Goal: Transaction & Acquisition: Purchase product/service

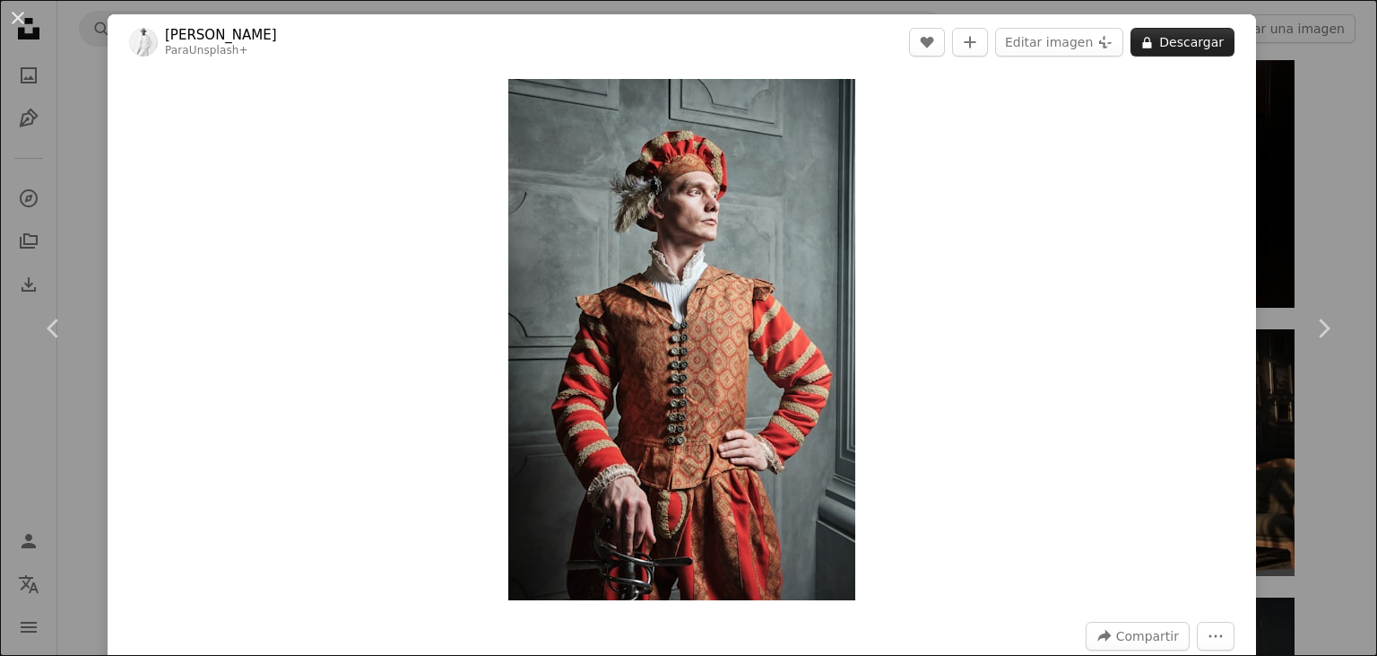
scroll to position [4191, 0]
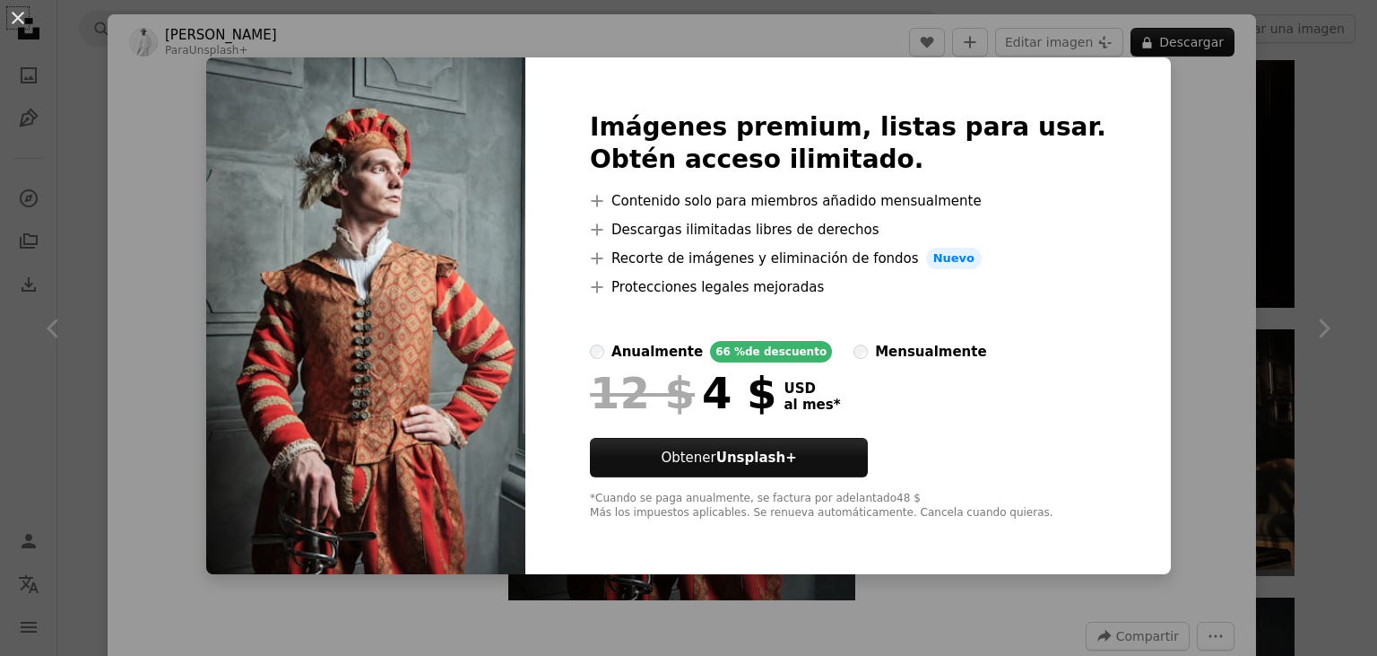
drag, startPoint x: 1210, startPoint y: 321, endPoint x: 1200, endPoint y: 325, distance: 10.5
click at [1208, 321] on div "An X shape Imágenes premium, listas para usar. Obtén acceso ilimitado. A plus s…" at bounding box center [688, 328] width 1377 height 656
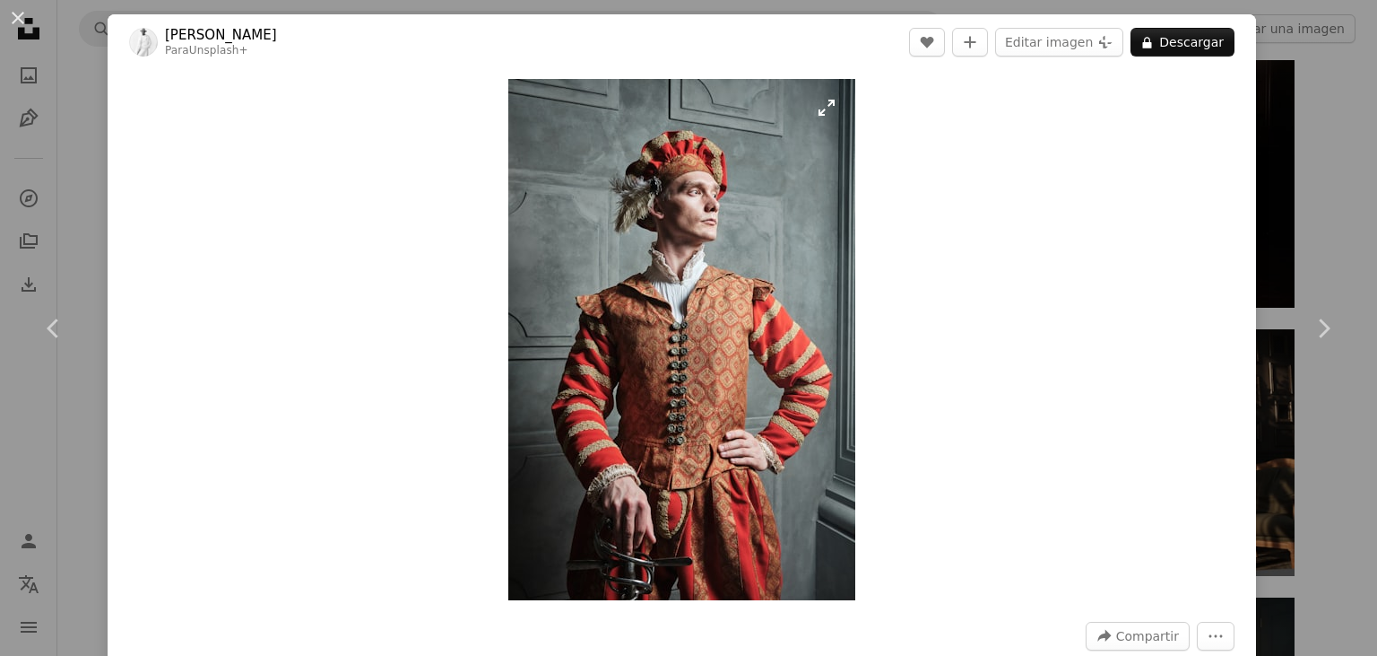
click at [791, 387] on img "Ampliar en esta imagen" at bounding box center [681, 339] width 347 height 521
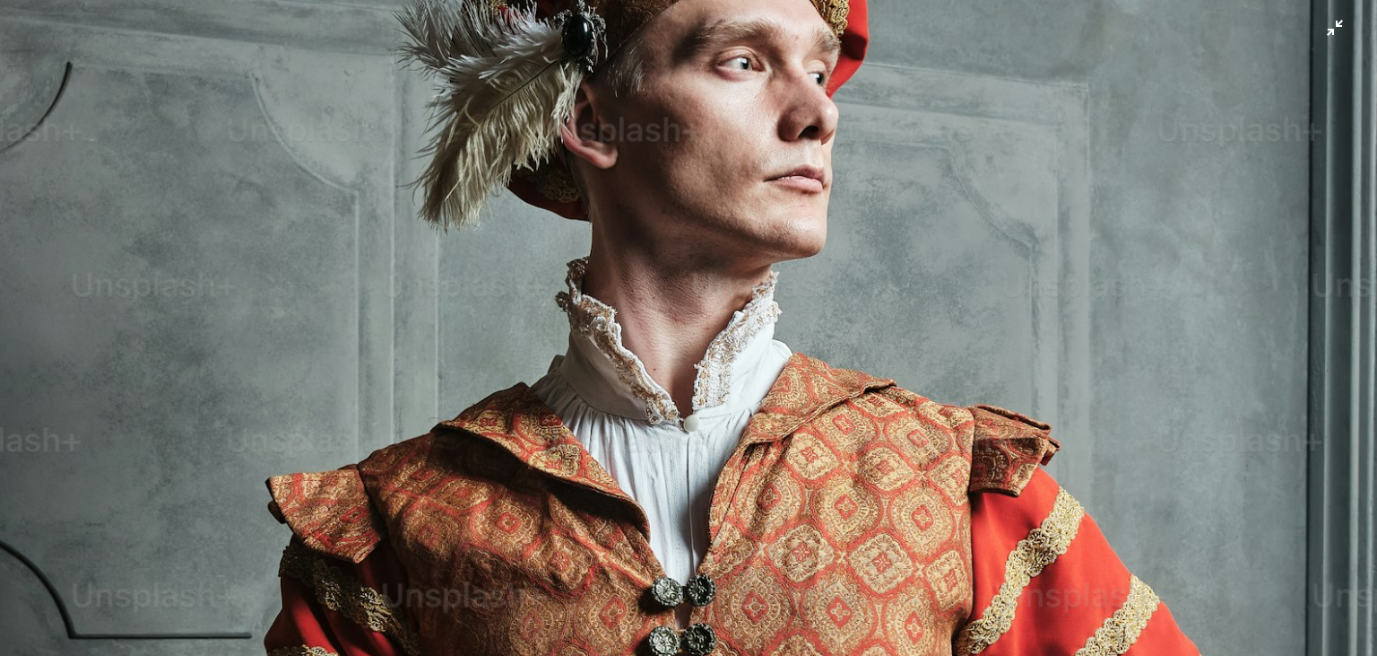
scroll to position [384, 0]
click at [1338, 30] on img "Reducir el zoom en esta imagen" at bounding box center [688, 649] width 1379 height 2069
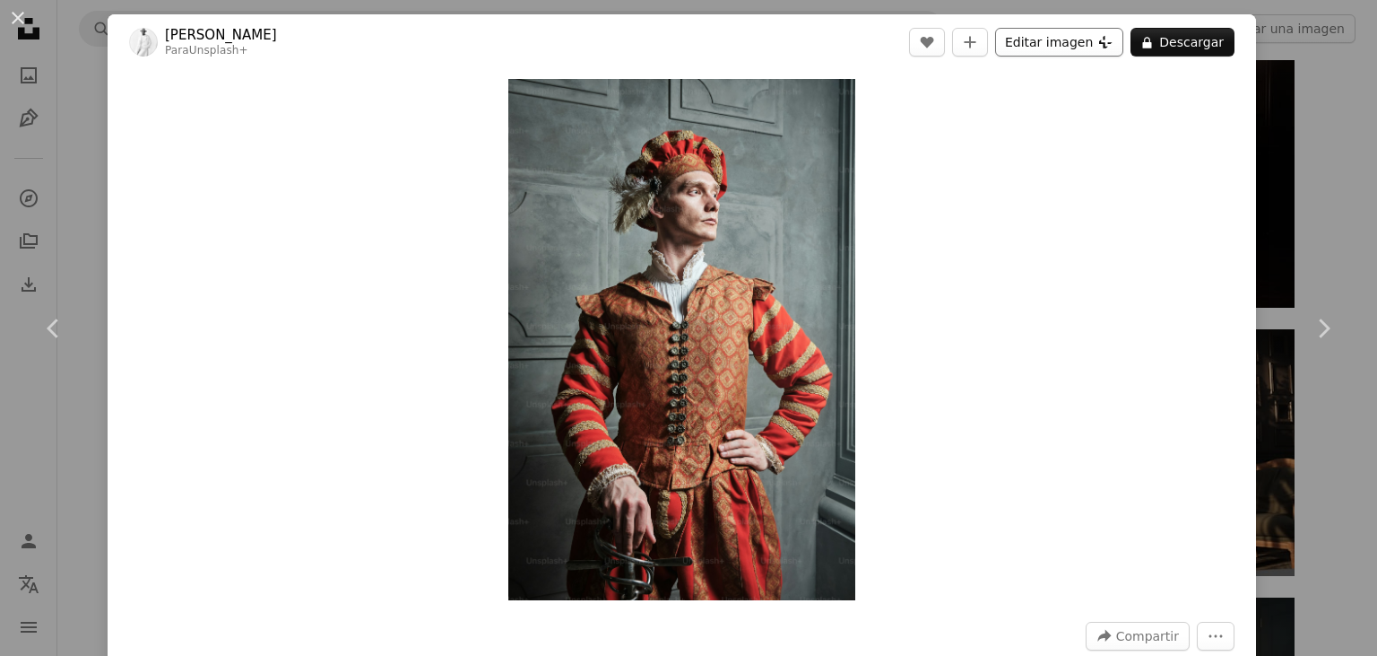
click at [1091, 32] on button "Editar imagen Plus sign for Unsplash+" at bounding box center [1059, 42] width 128 height 29
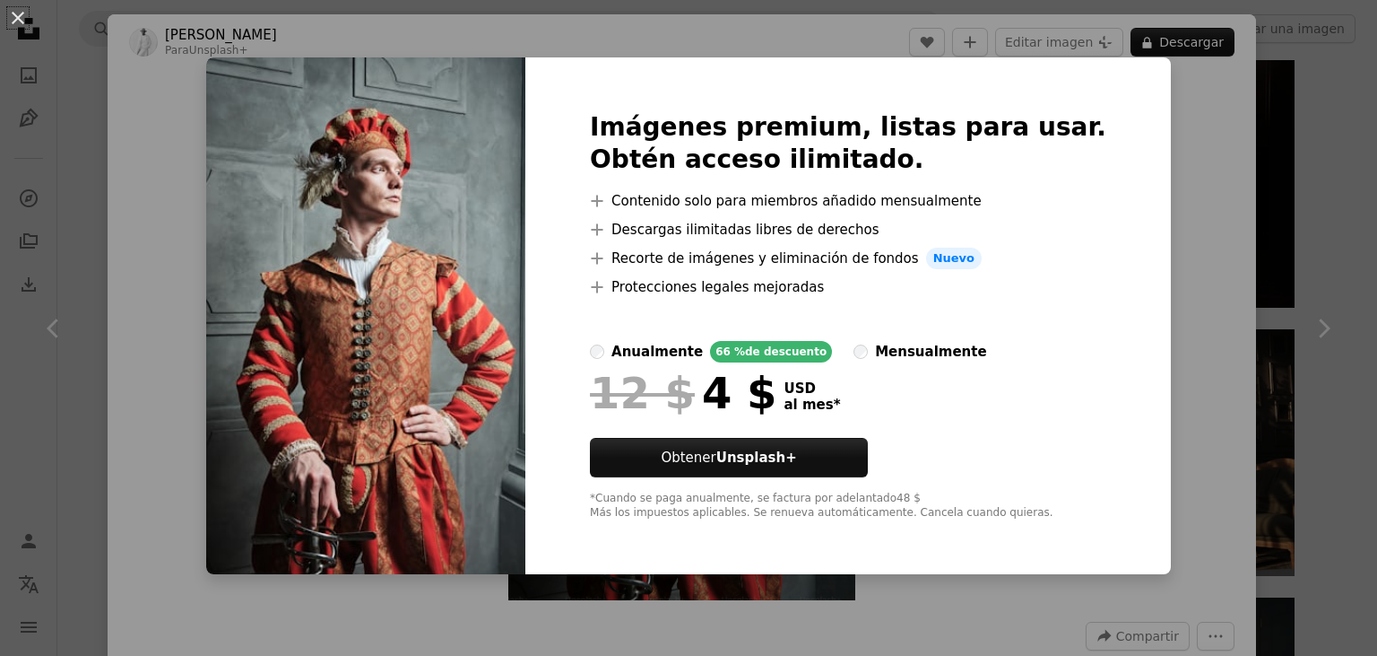
click at [1172, 156] on div "An X shape Imágenes premium, listas para usar. Obtén acceso ilimitado. A plus s…" at bounding box center [688, 328] width 1377 height 656
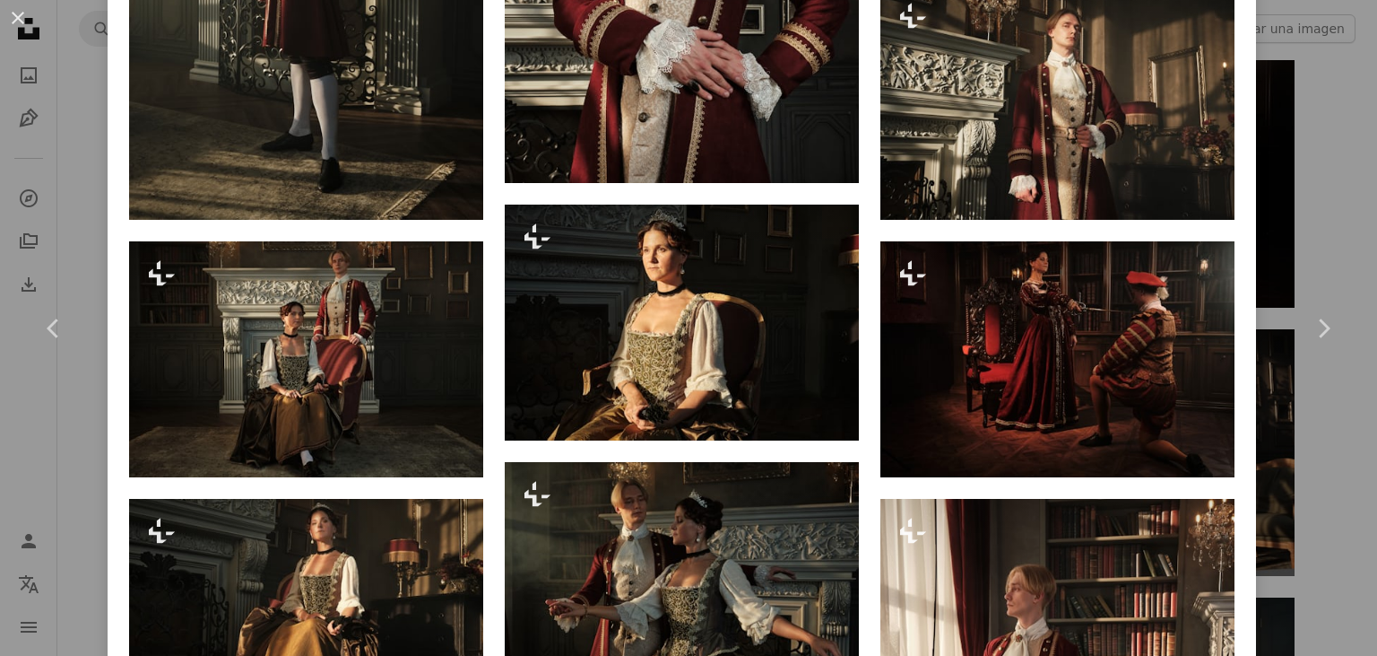
scroll to position [4843, 0]
